Goal: Information Seeking & Learning: Check status

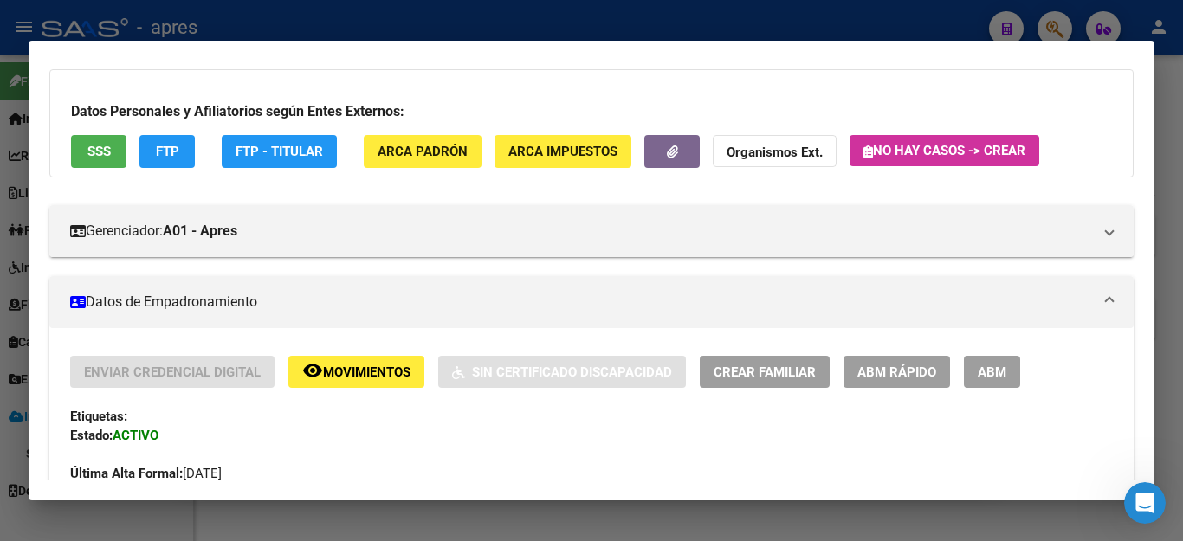
click at [760, 37] on div at bounding box center [591, 270] width 1183 height 541
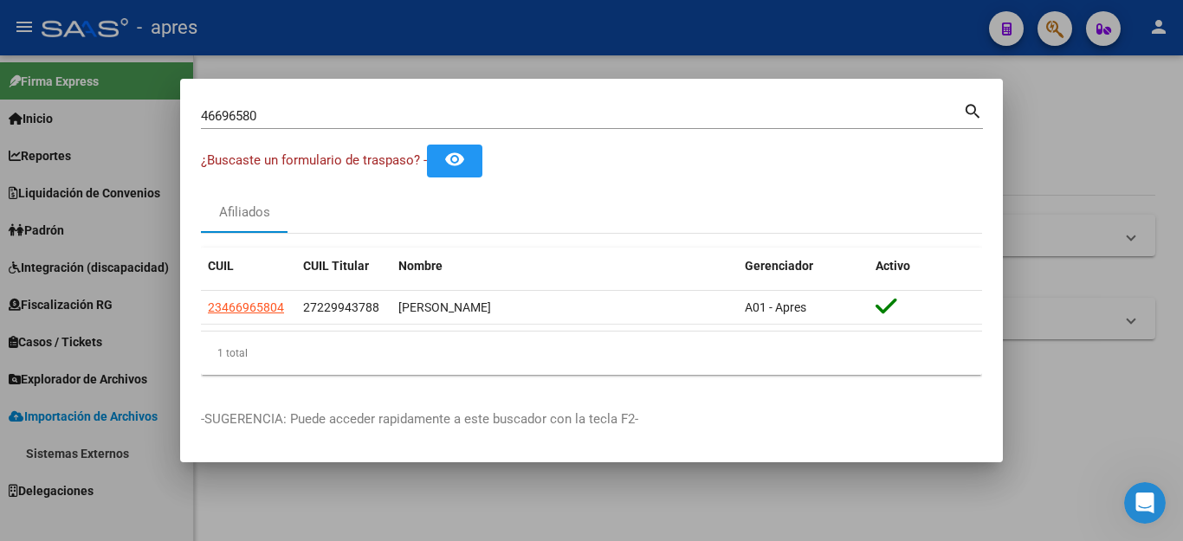
scroll to position [3, 0]
click at [882, 27] on div at bounding box center [591, 270] width 1183 height 541
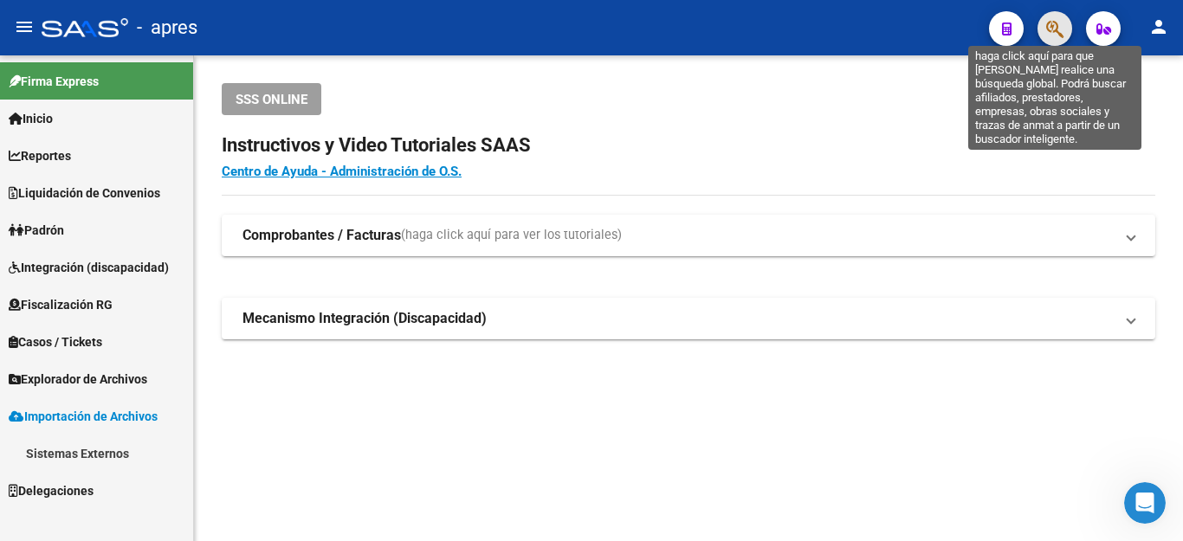
click at [1049, 33] on icon "button" at bounding box center [1054, 29] width 17 height 20
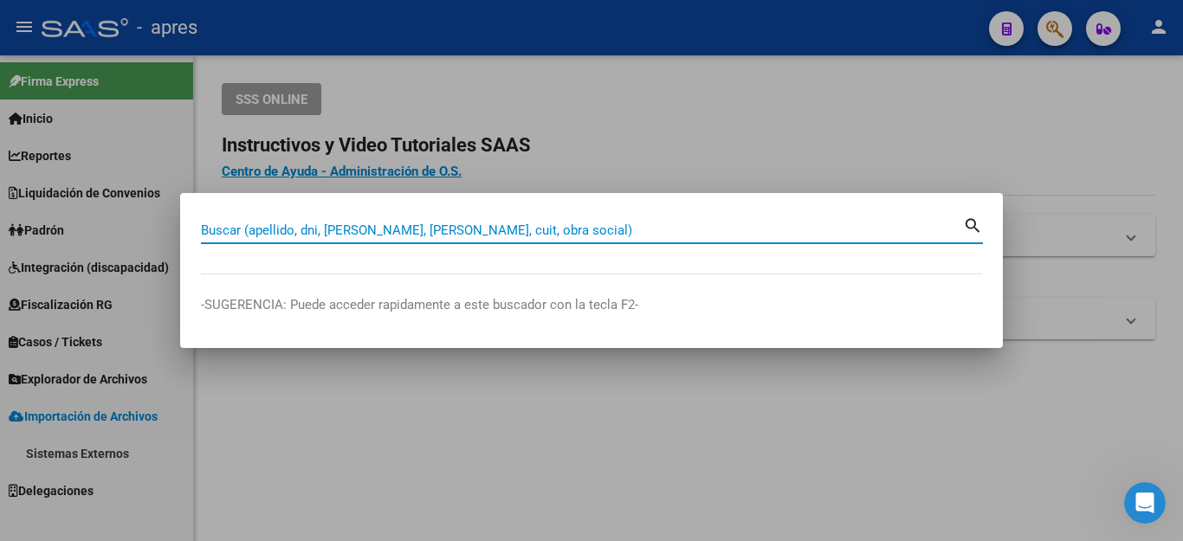
paste input "27352084188"
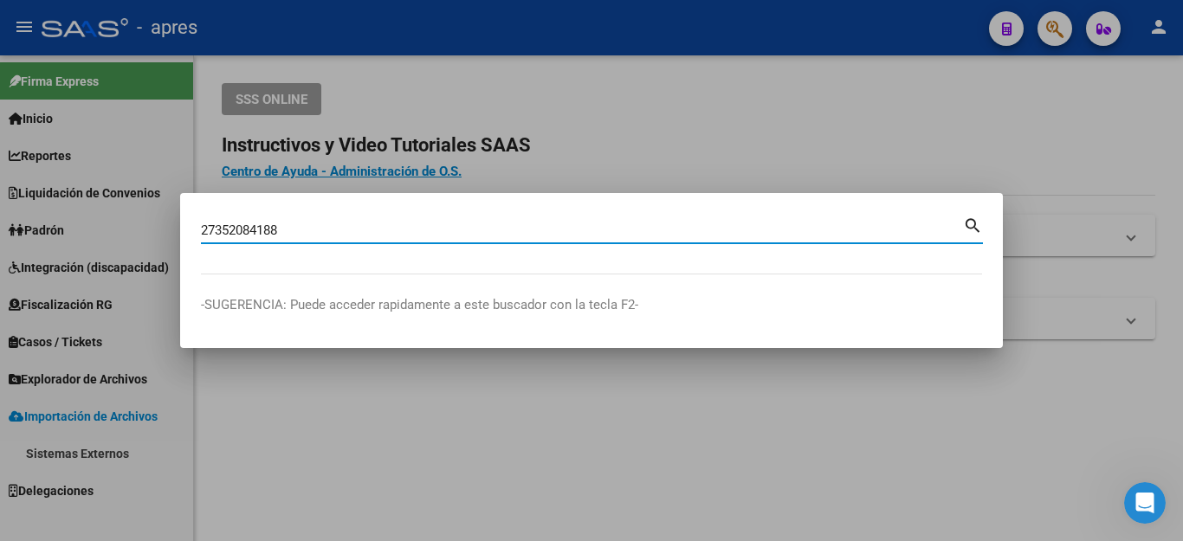
type input "27352084188"
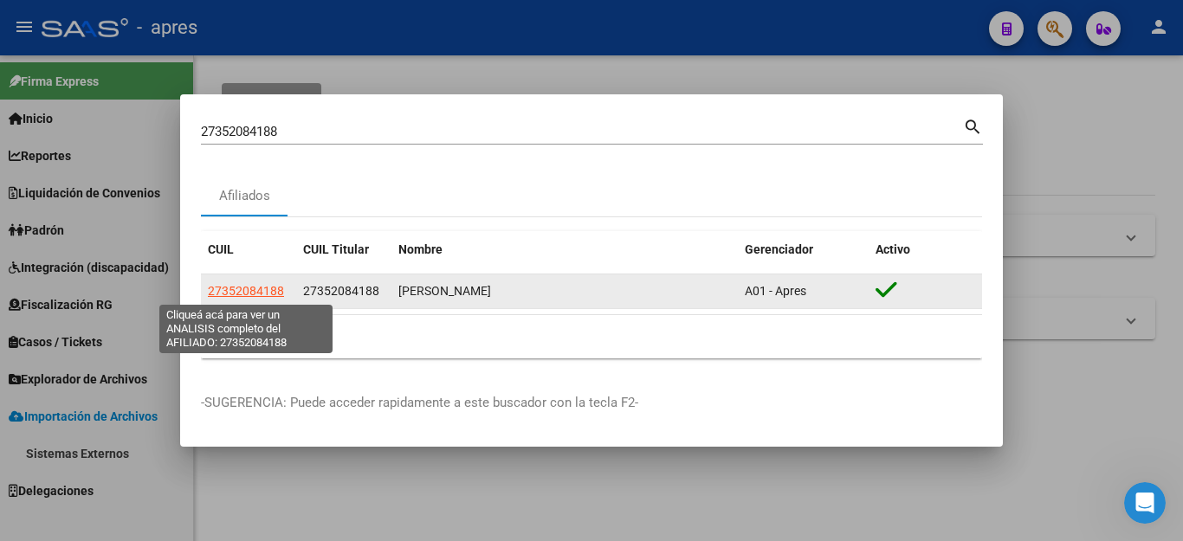
click at [246, 290] on span "27352084188" at bounding box center [246, 291] width 76 height 14
type textarea "27352084188"
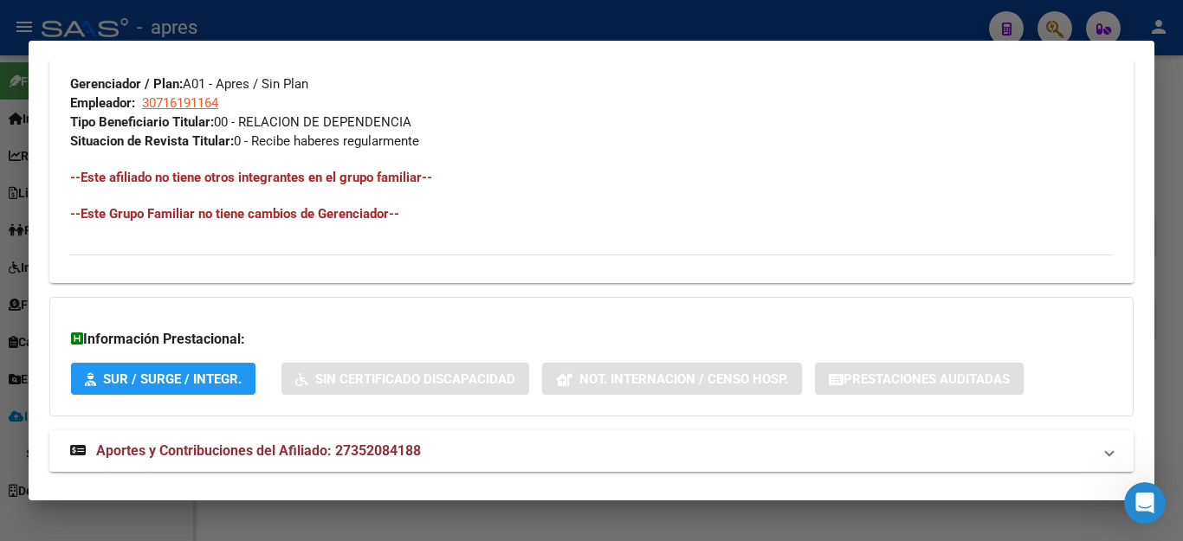
scroll to position [897, 0]
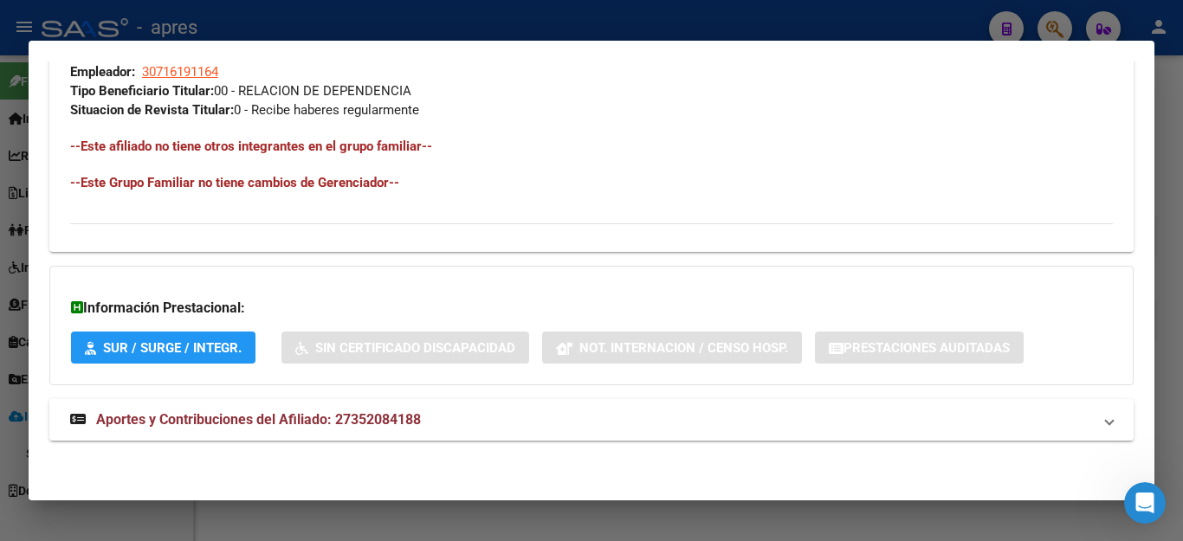
click at [308, 418] on span "Aportes y Contribuciones del Afiliado: 27352084188" at bounding box center [258, 419] width 325 height 16
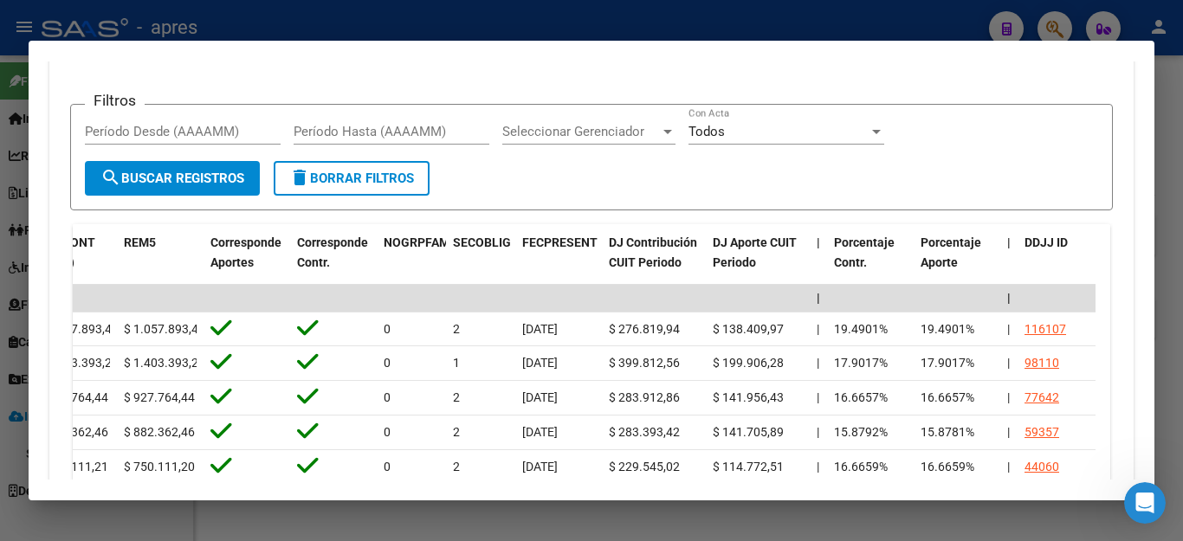
scroll to position [1332, 0]
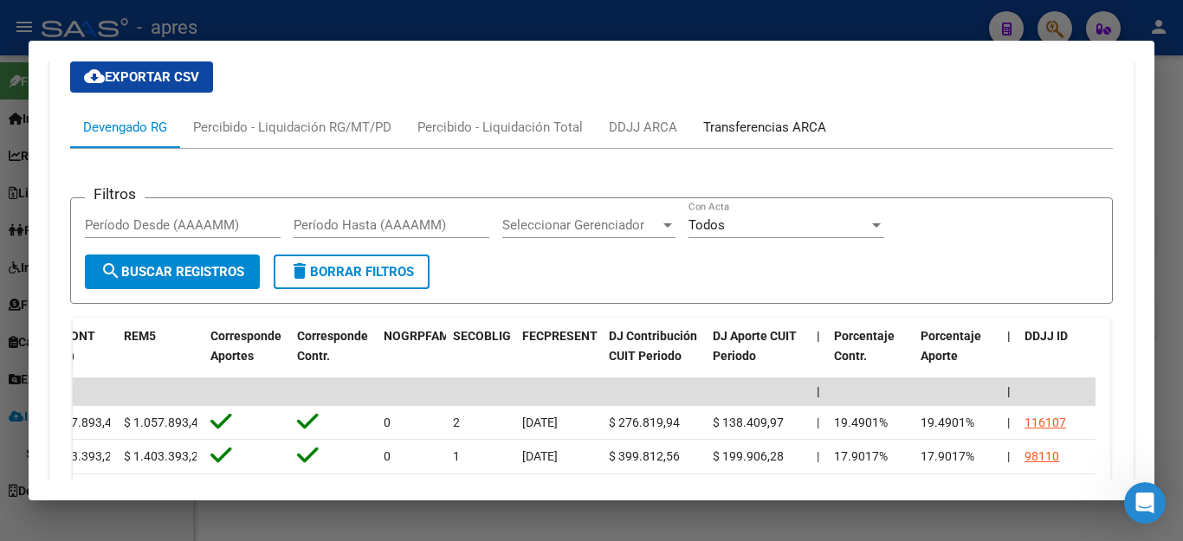
click at [755, 123] on div "Transferencias ARCA" at bounding box center [764, 127] width 123 height 19
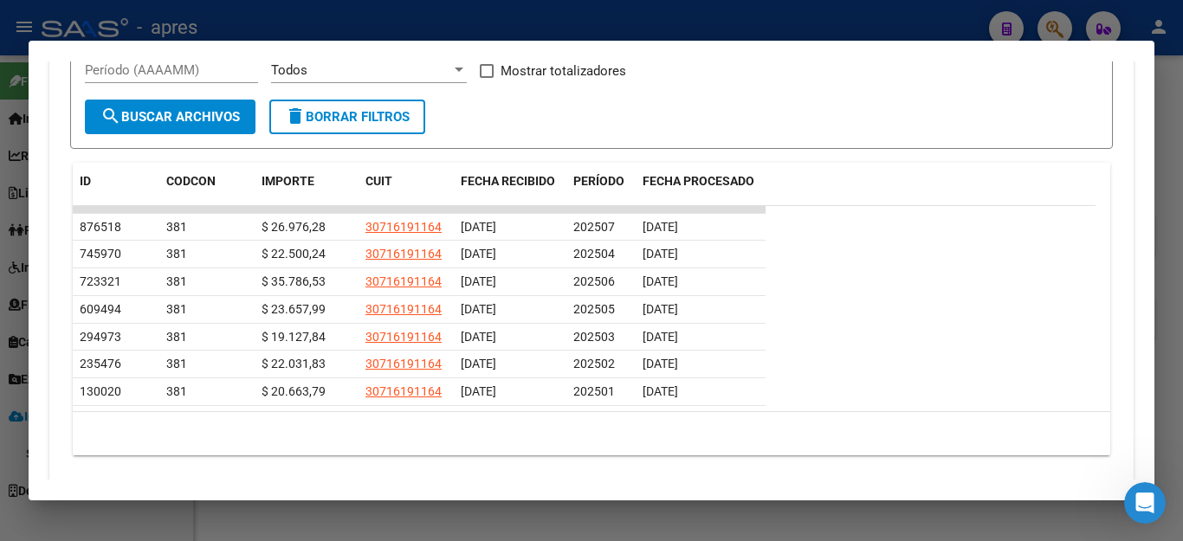
scroll to position [1585, 0]
